Goal: Find specific page/section

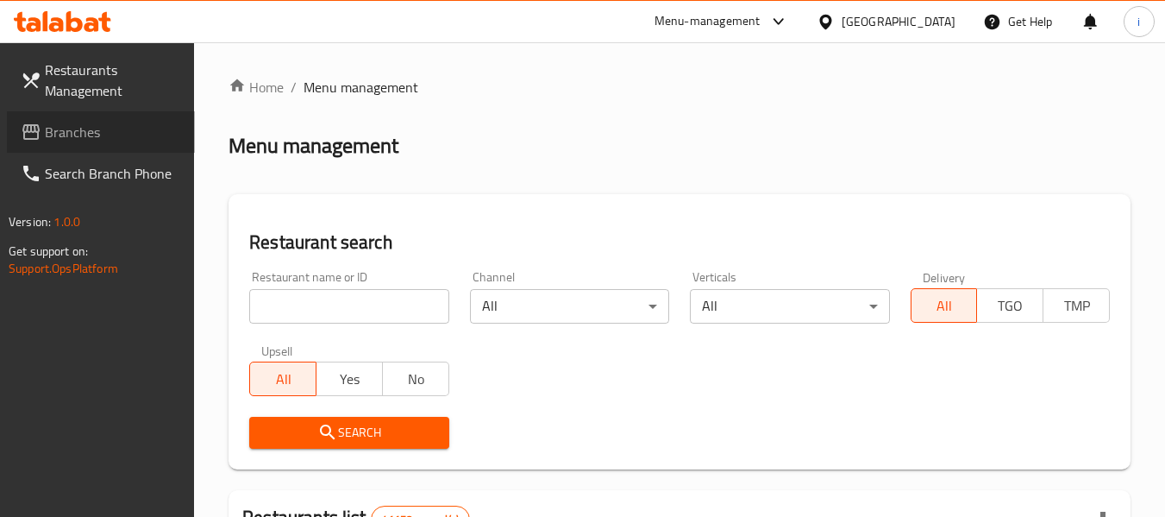
click at [139, 134] on span "Branches" at bounding box center [113, 132] width 136 height 21
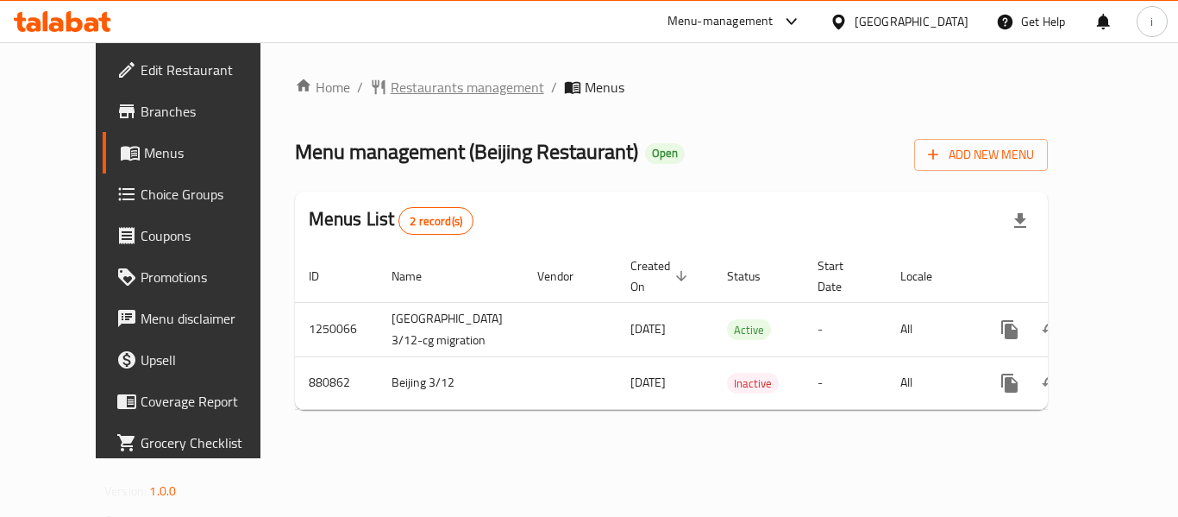
click at [421, 89] on span "Restaurants management" at bounding box center [468, 87] width 154 height 21
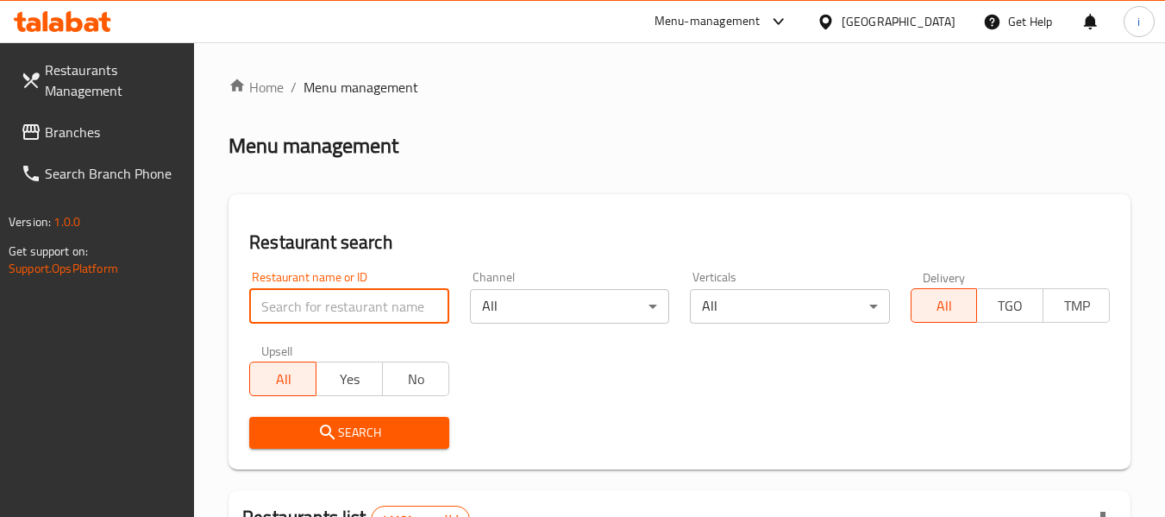
click at [339, 308] on input "search" at bounding box center [348, 306] width 199 height 35
paste input "657621"
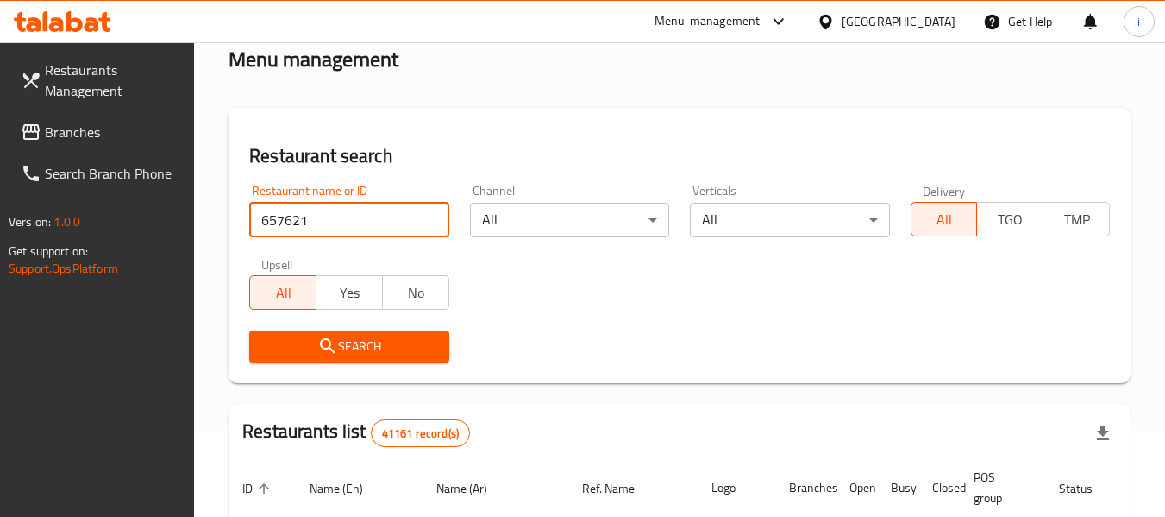
type input "657621"
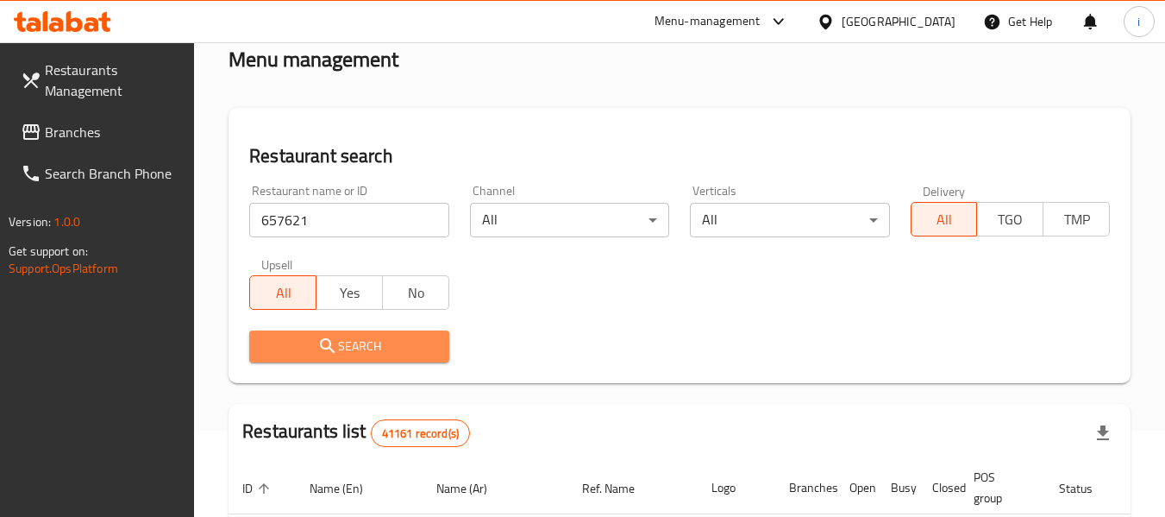
click at [374, 348] on span "Search" at bounding box center [349, 347] width 172 height 22
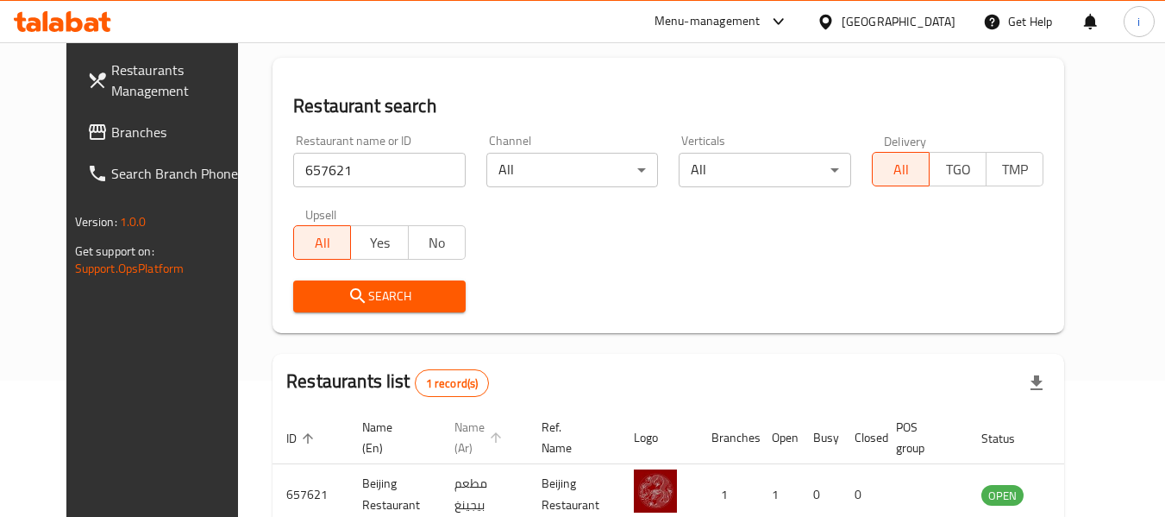
scroll to position [0, 0]
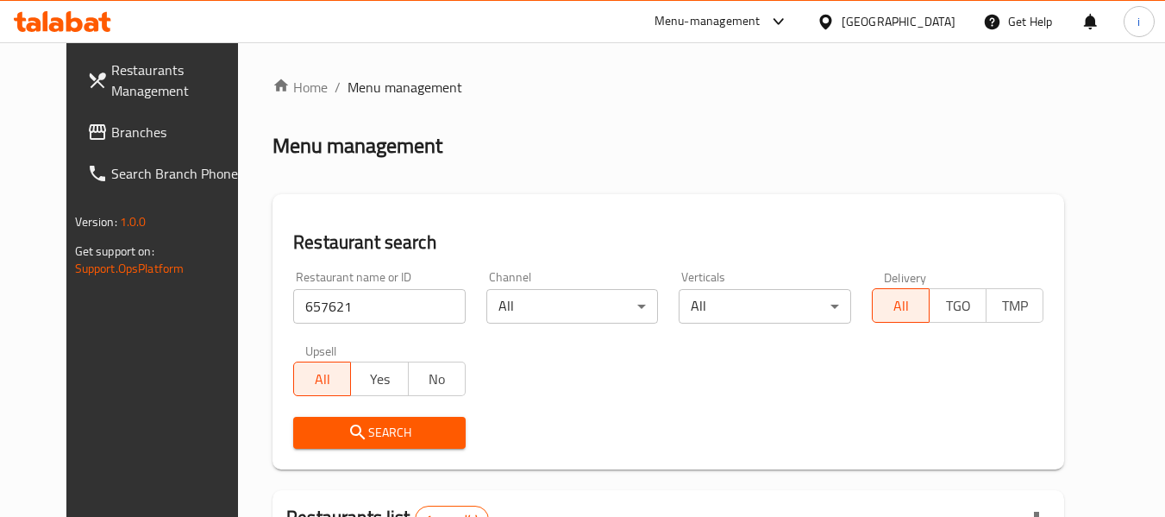
click at [883, 20] on div "United Arab Emirates" at bounding box center [899, 21] width 114 height 19
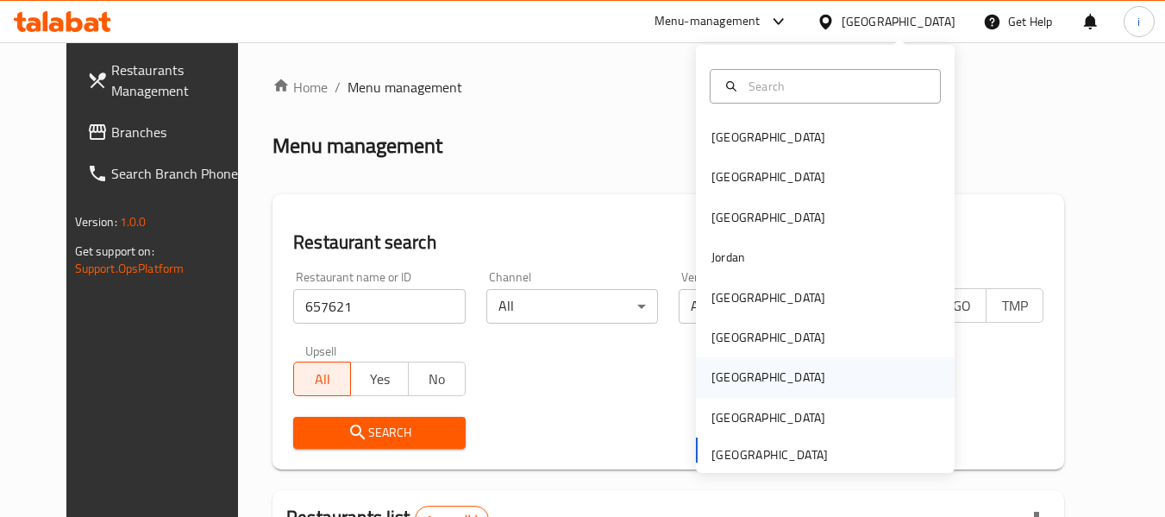
click at [723, 386] on div "[GEOGRAPHIC_DATA]" at bounding box center [769, 376] width 114 height 19
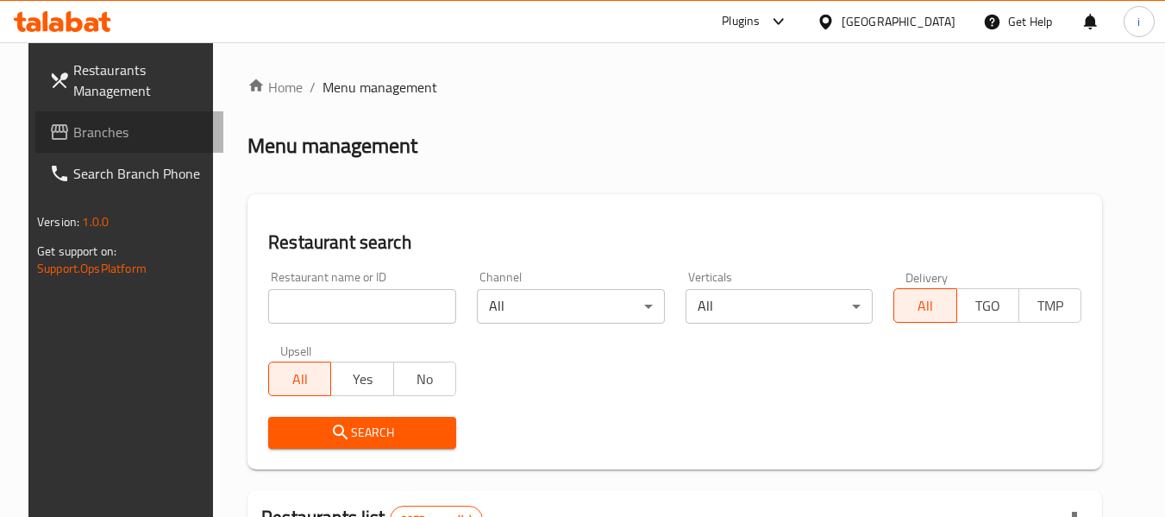
drag, startPoint x: 81, startPoint y: 142, endPoint x: 102, endPoint y: 155, distance: 24.4
click at [81, 142] on span "Branches" at bounding box center [141, 132] width 136 height 21
